Goal: Task Accomplishment & Management: Manage account settings

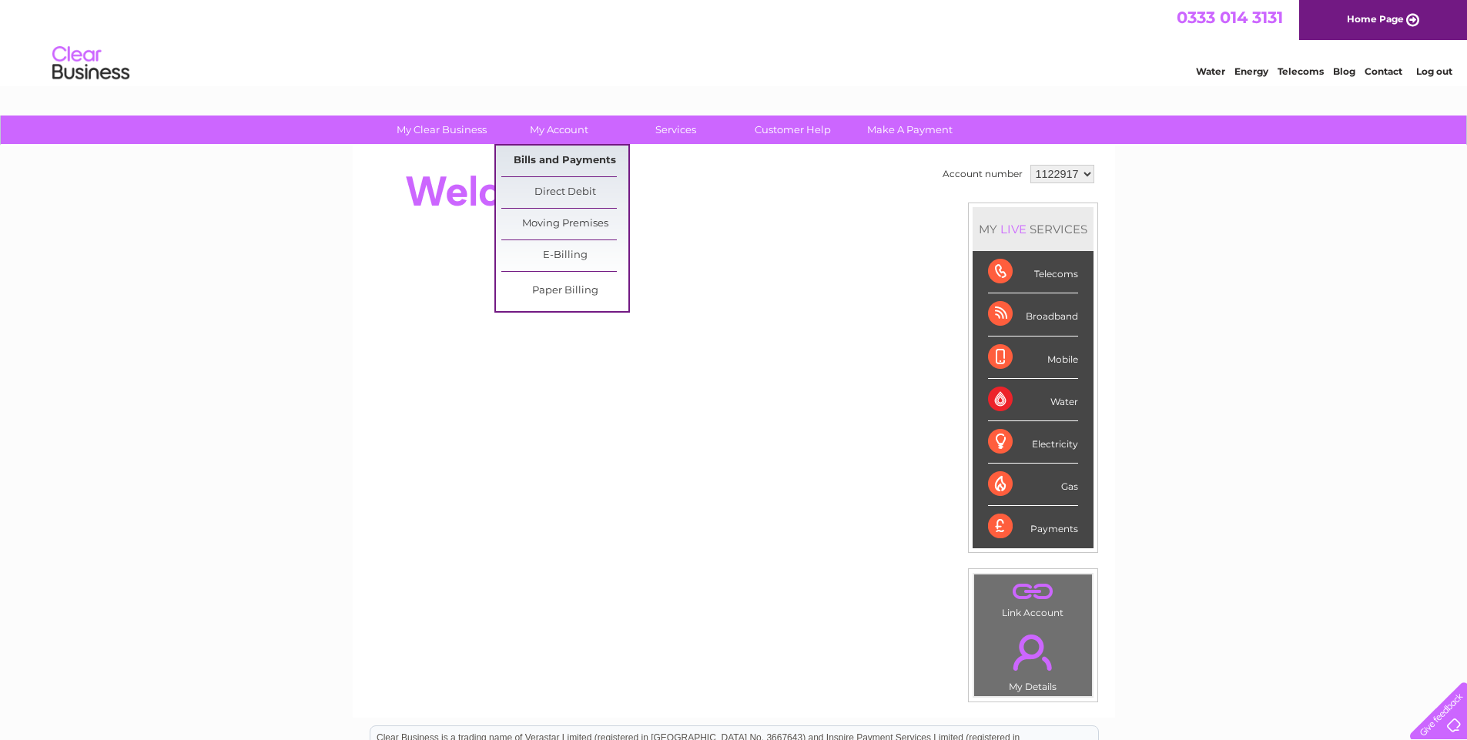
click at [557, 159] on link "Bills and Payments" at bounding box center [564, 161] width 127 height 31
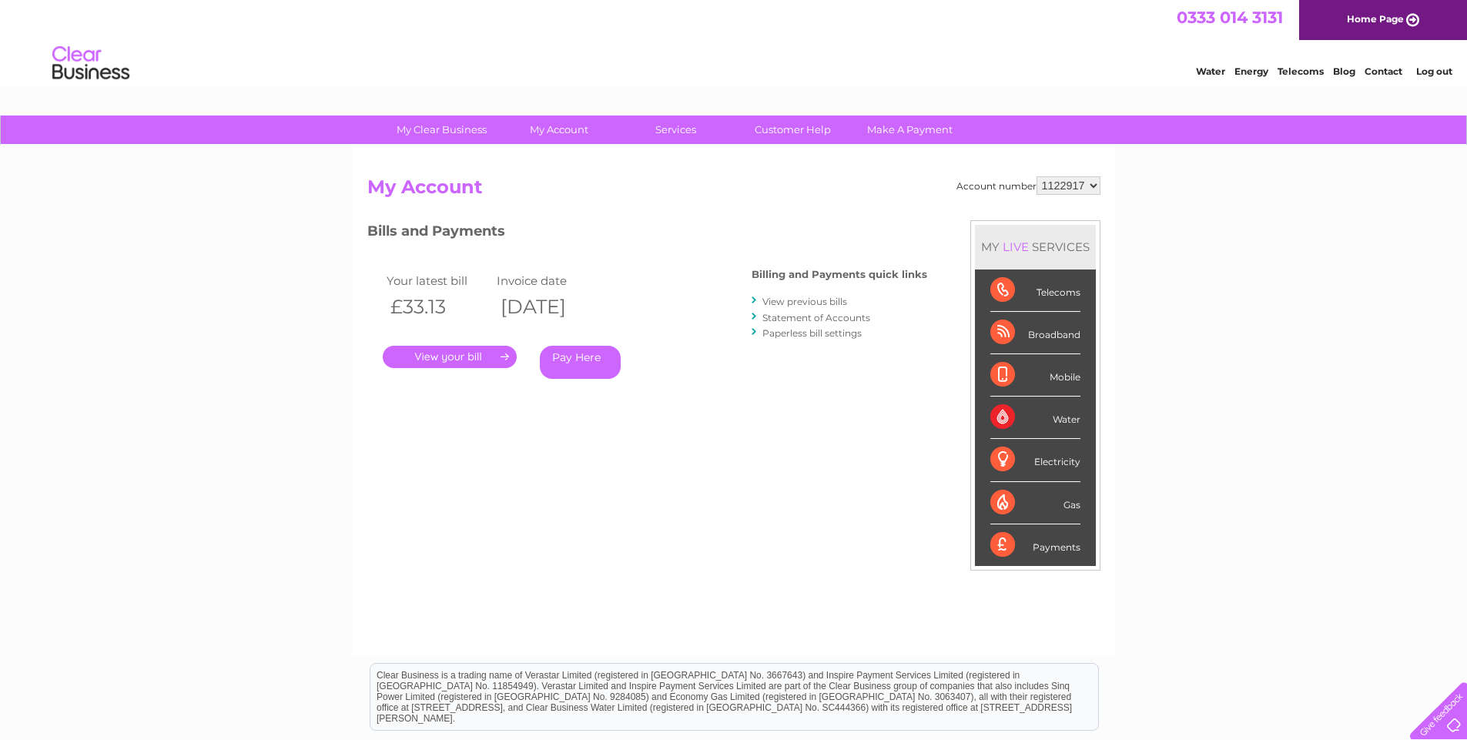
click at [474, 357] on link "." at bounding box center [450, 357] width 134 height 22
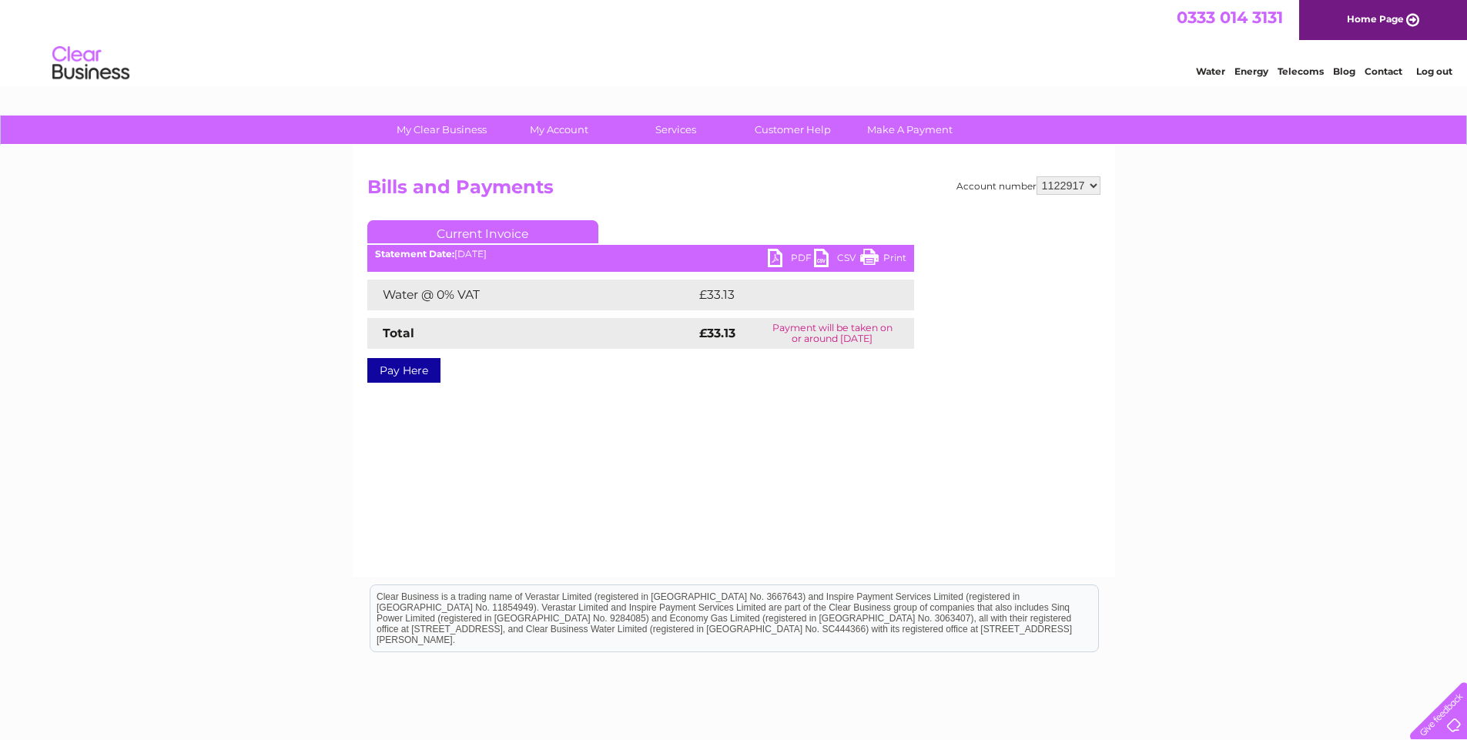
click at [786, 252] on link "PDF" at bounding box center [791, 260] width 46 height 22
click at [1430, 70] on link "Log out" at bounding box center [1434, 71] width 36 height 12
